Goal: Transaction & Acquisition: Subscribe to service/newsletter

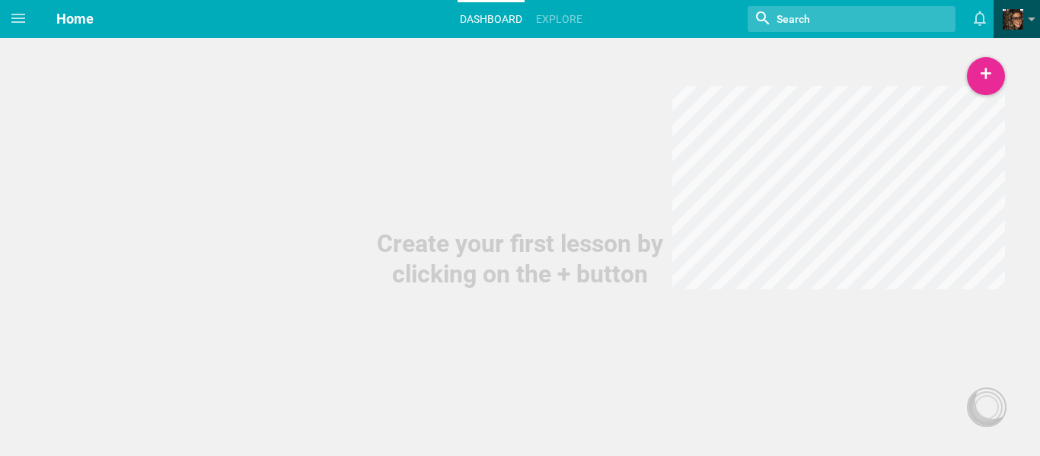
click at [1002, 18] on span "View my profile Groups Create a school or team site My preferences Logout" at bounding box center [1017, 19] width 46 height 38
click at [1018, 22] on span at bounding box center [1013, 19] width 21 height 21
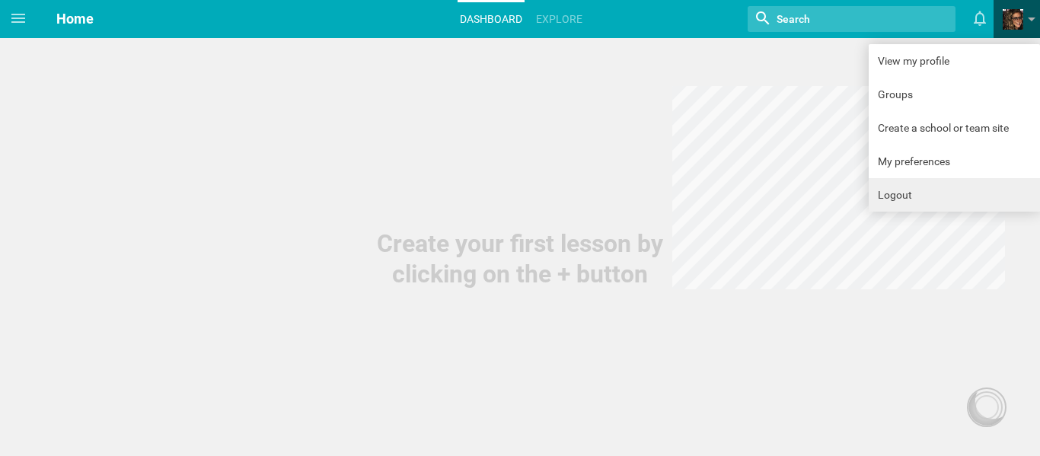
click at [966, 181] on link "Logout" at bounding box center [954, 195] width 171 height 34
click at [1023, 11] on span at bounding box center [1013, 19] width 21 height 21
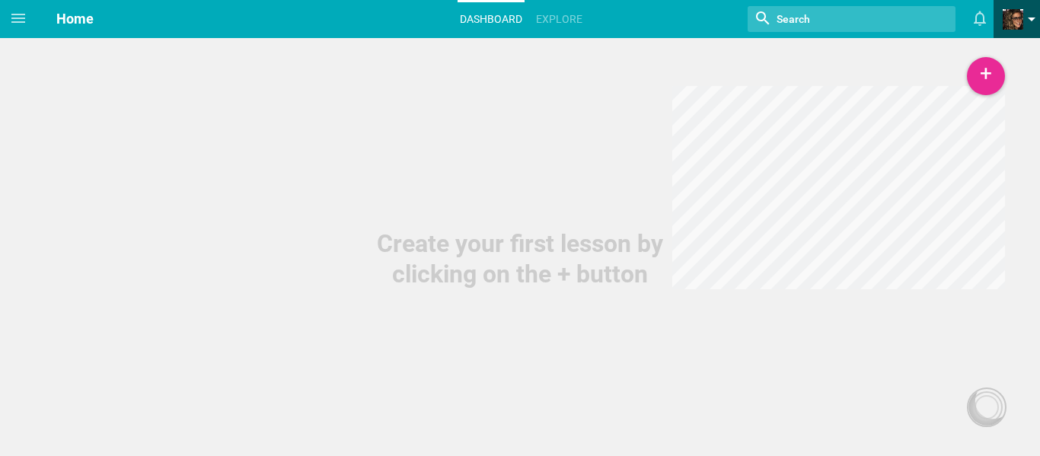
click at [1011, 12] on span at bounding box center [1013, 19] width 21 height 21
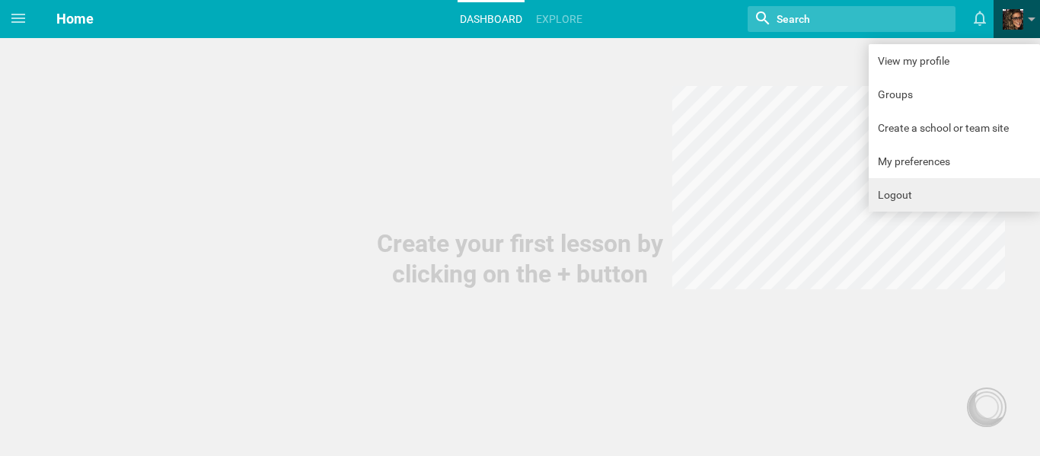
click at [980, 184] on link "Logout" at bounding box center [954, 195] width 171 height 34
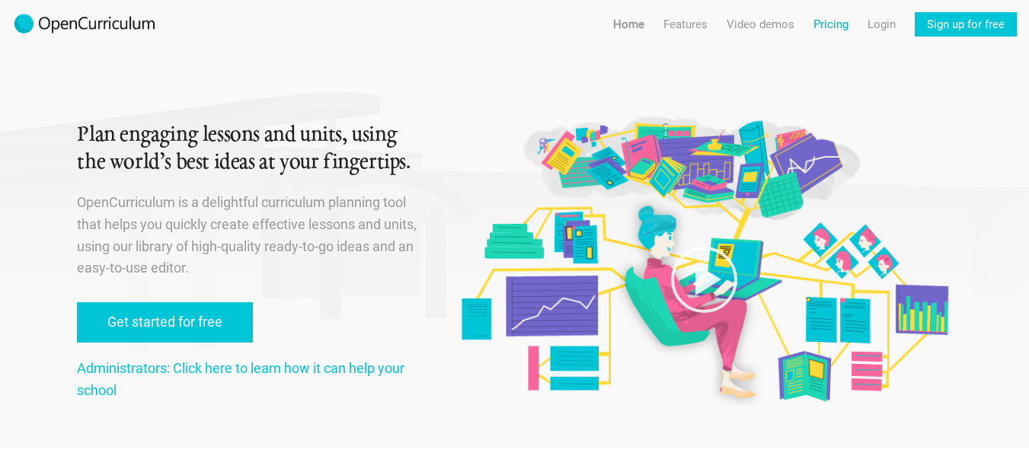
click at [832, 33] on link "Pricing" at bounding box center [830, 24] width 35 height 24
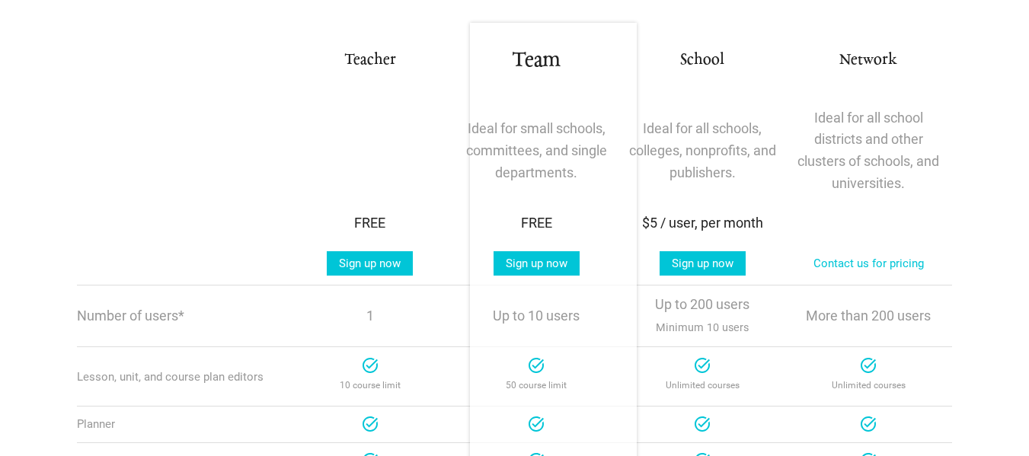
scroll to position [305, 0]
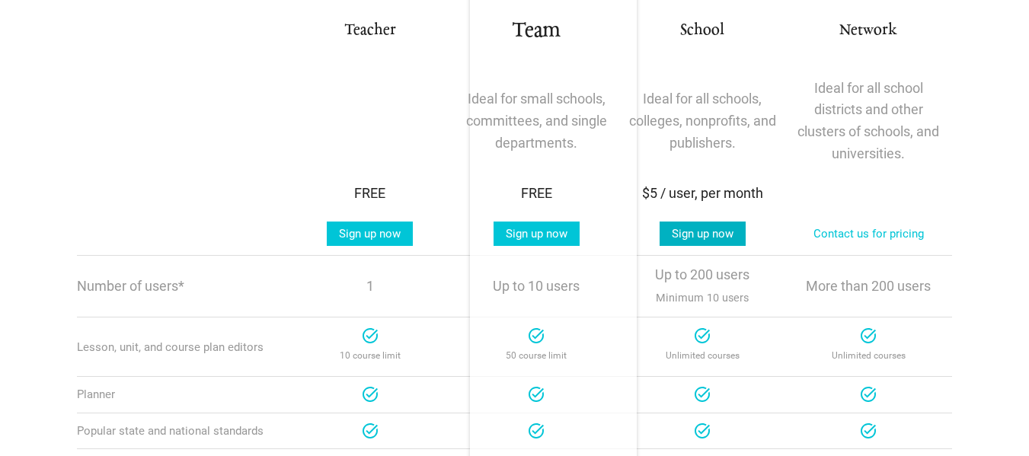
click at [745, 229] on link "Sign up now" at bounding box center [703, 234] width 86 height 24
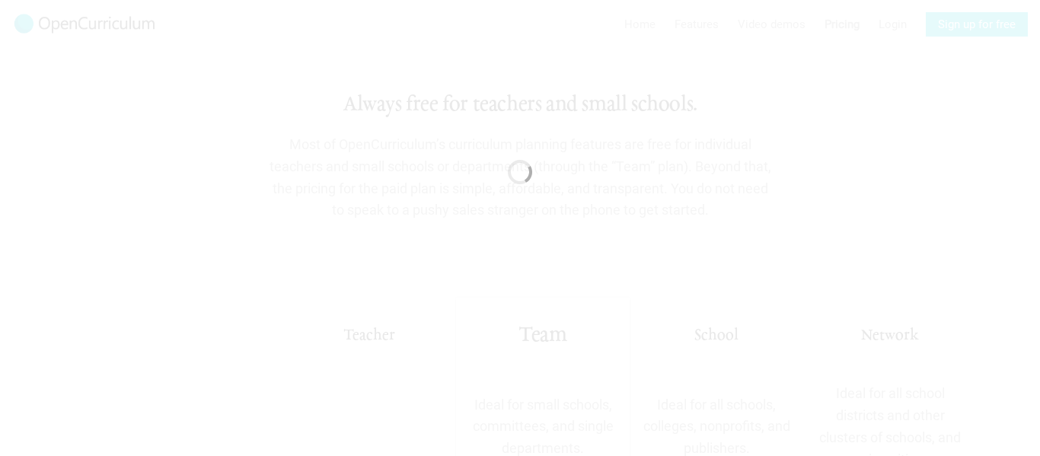
scroll to position [0, 0]
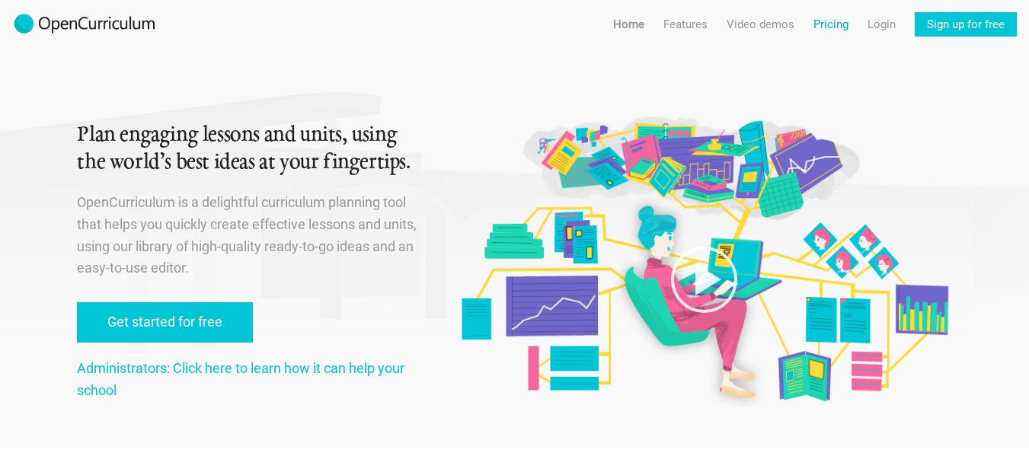
click at [828, 24] on link "Pricing" at bounding box center [830, 24] width 35 height 24
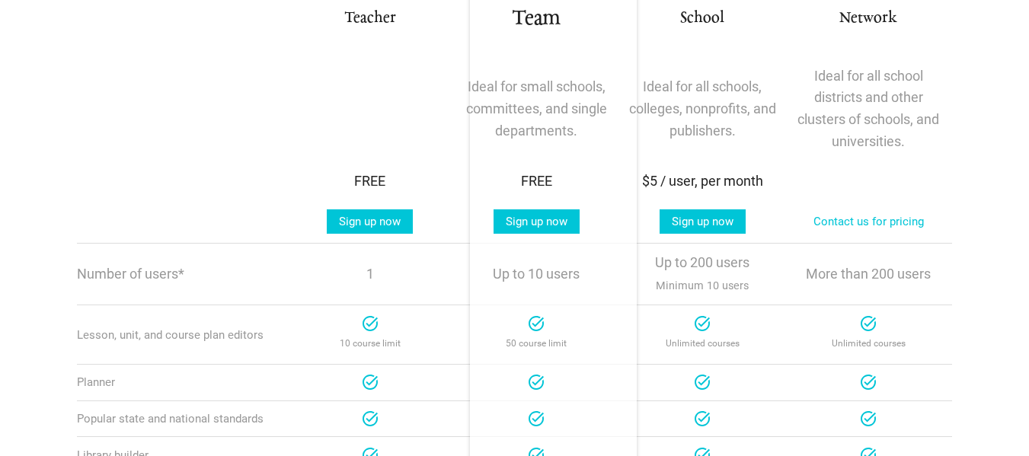
scroll to position [457, 0]
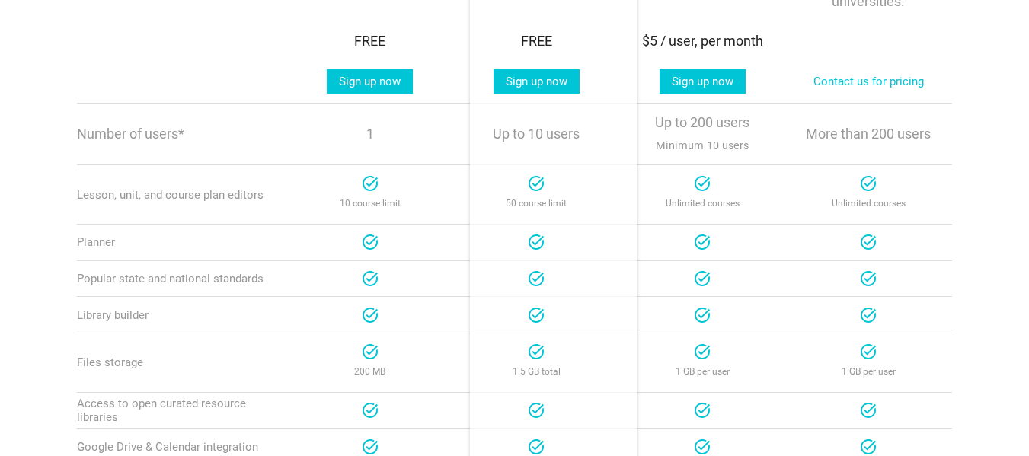
click at [711, 183] on div at bounding box center [702, 183] width 18 height 18
click at [865, 85] on link "Contact us for pricing" at bounding box center [868, 81] width 135 height 24
click at [844, 90] on link "Contact us for pricing" at bounding box center [868, 81] width 135 height 24
click at [712, 82] on link "Sign up now" at bounding box center [703, 81] width 86 height 24
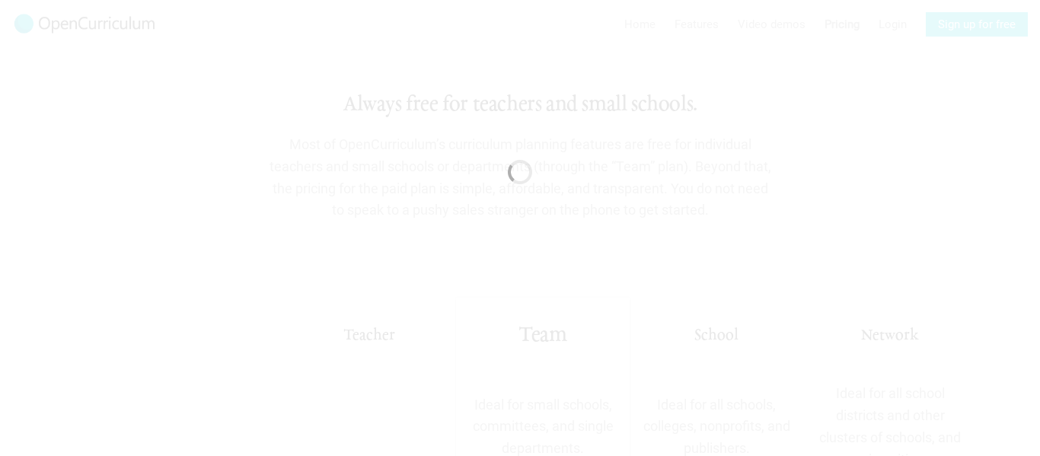
scroll to position [0, 0]
